Goal: Transaction & Acquisition: Purchase product/service

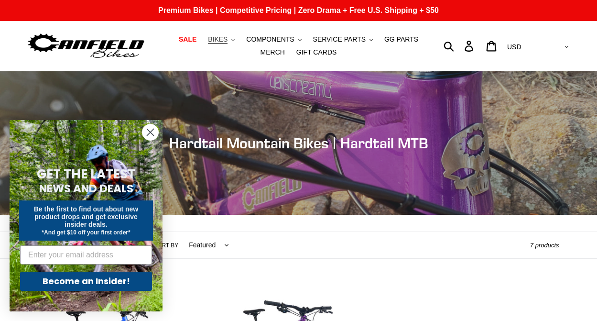
click at [217, 39] on button "BIKES .cls-1{fill:#231f20}" at bounding box center [221, 39] width 36 height 13
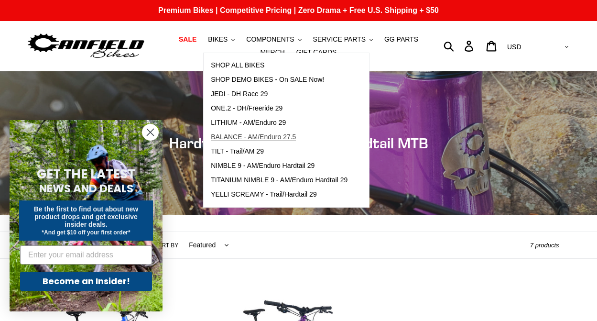
click at [231, 135] on span "BALANCE - AM/Enduro 27.5" at bounding box center [253, 137] width 85 height 8
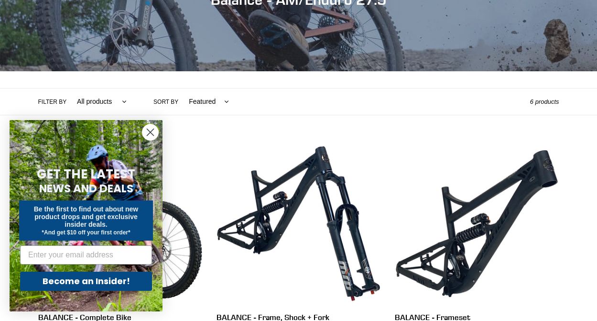
scroll to position [191, 0]
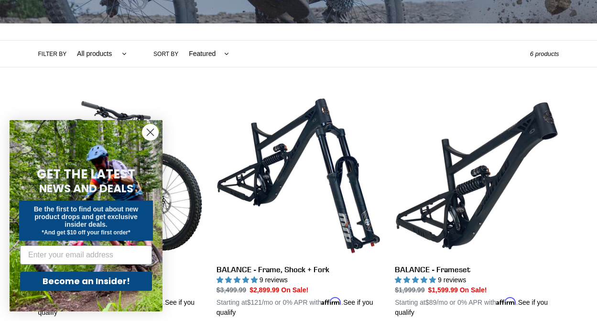
click at [149, 133] on icon "Close dialog" at bounding box center [150, 132] width 7 height 7
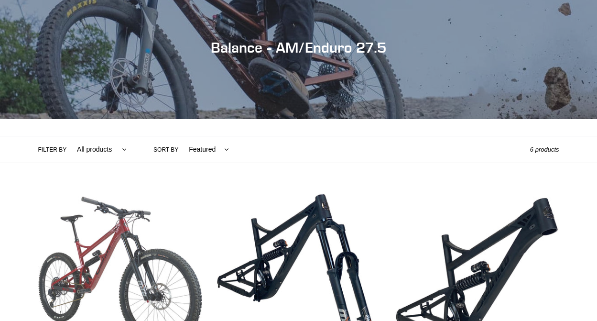
scroll to position [0, 0]
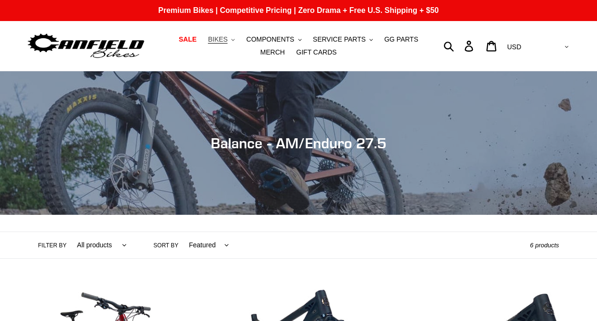
click at [217, 41] on button "BIKES .cls-1{fill:#231f20}" at bounding box center [221, 39] width 36 height 13
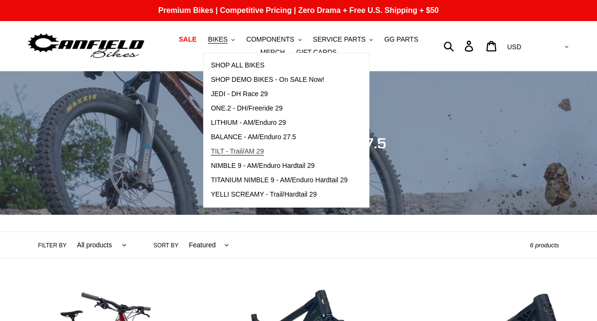
click at [227, 147] on span "TILT - Trail/AM 29" at bounding box center [237, 151] width 53 height 8
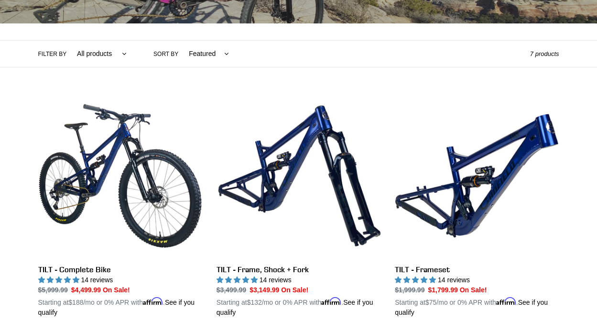
scroll to position [239, 0]
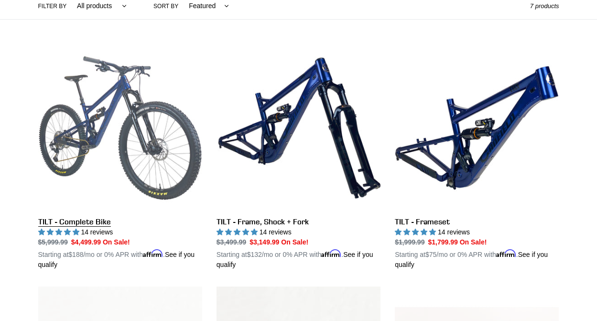
click at [134, 140] on link "TILT - Complete Bike" at bounding box center [120, 158] width 164 height 224
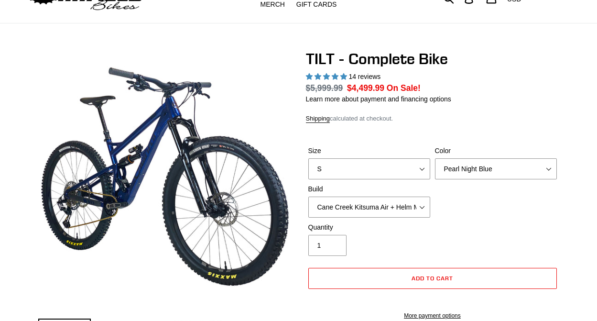
select select "highest-rating"
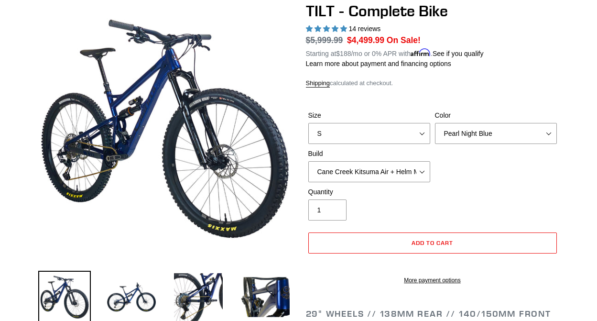
scroll to position [143, 0]
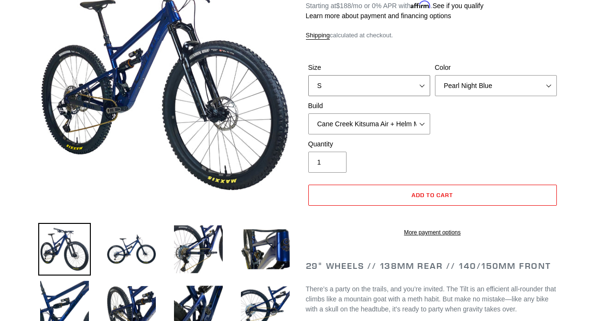
click at [427, 82] on select "S M L" at bounding box center [369, 85] width 122 height 21
click at [426, 120] on select "Cane Creek Kitsuma Air + Helm MKII 140 + SRAM GX Cane Creek Kitsuma Air + Helm …" at bounding box center [369, 123] width 122 height 21
select select "Fox Float X + 36 SL Factory Grip X 140 + SRAM GX"
click at [308, 113] on select "Cane Creek Kitsuma Air + Helm MKII 140 + SRAM GX Cane Creek Kitsuma Air + Helm …" at bounding box center [369, 123] width 122 height 21
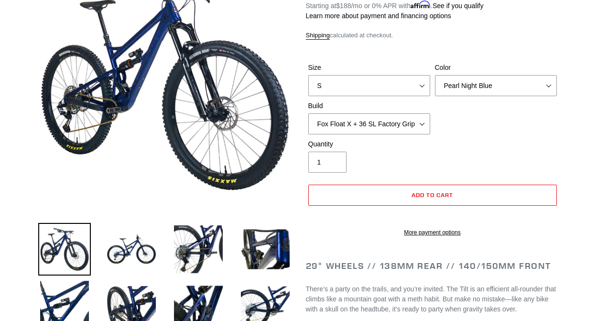
click at [499, 155] on div "Quantity 1" at bounding box center [432, 158] width 253 height 38
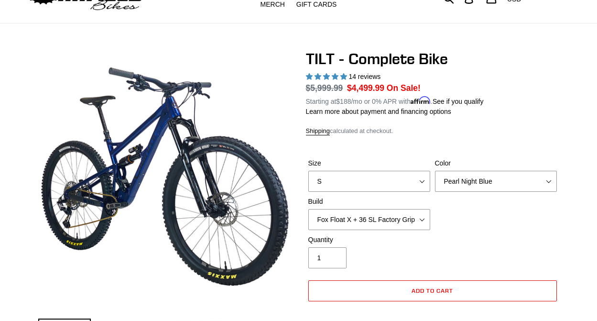
scroll to position [96, 0]
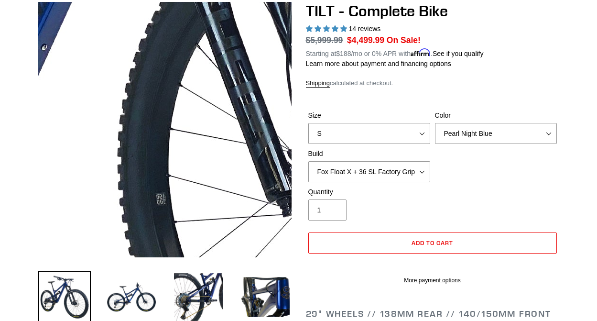
click at [177, 155] on img at bounding box center [128, 56] width 979 height 979
